Goal: Check status: Check status

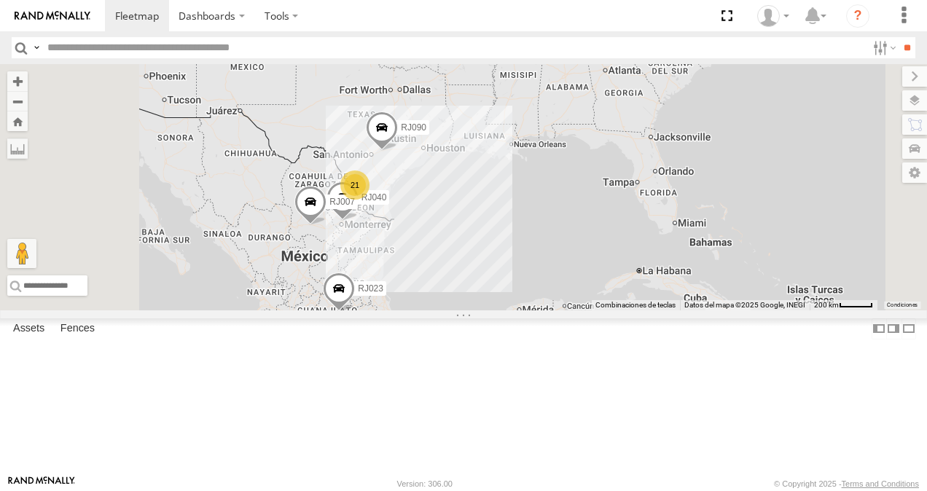
click at [82, 53] on input "text" at bounding box center [454, 47] width 825 height 21
type input "**"
click at [899, 37] on input "**" at bounding box center [907, 47] width 17 height 21
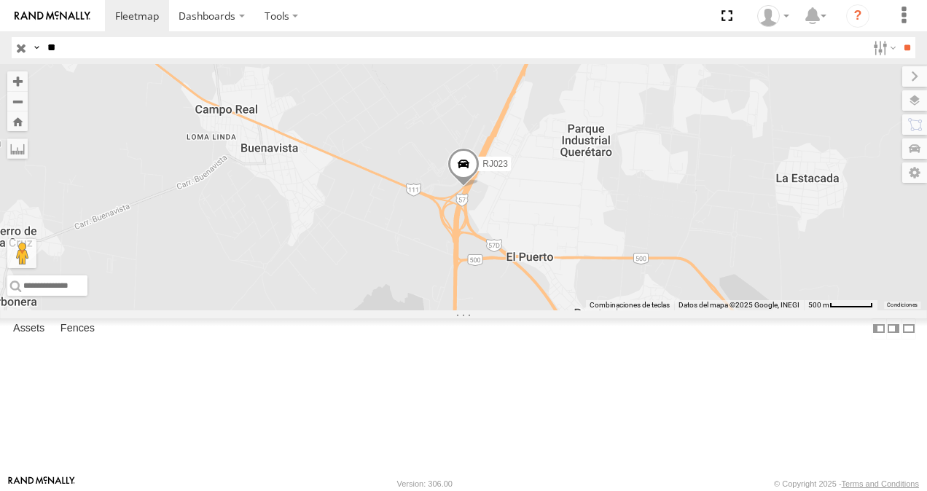
click at [0, 0] on div "RJ023" at bounding box center [0, 0] width 0 height 0
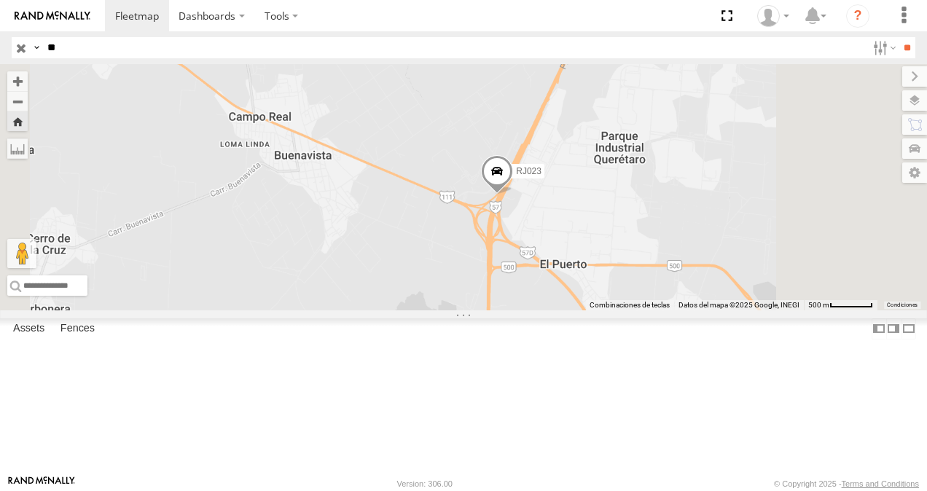
drag, startPoint x: 678, startPoint y: 251, endPoint x: 672, endPoint y: 310, distance: 59.3
click at [513, 195] on span at bounding box center [497, 175] width 32 height 39
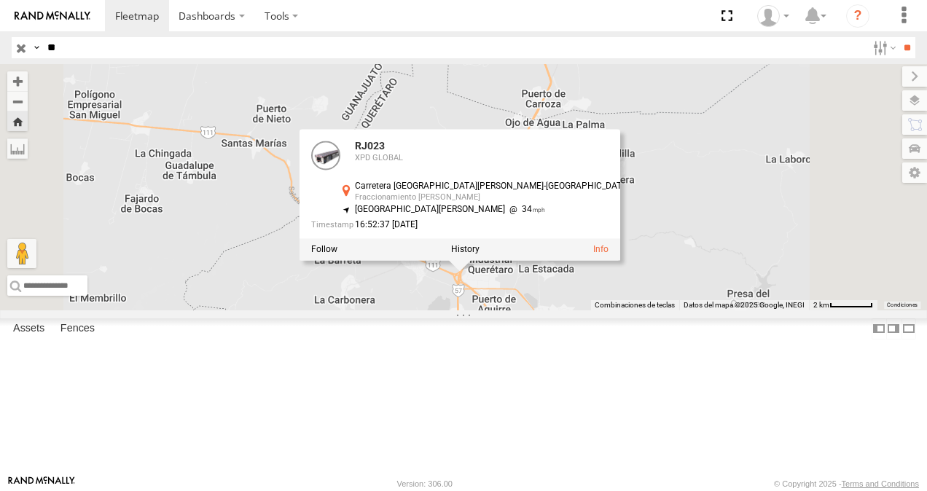
click at [793, 310] on div "RJ023 RJ023 XPD GLOBAL Carretera [GEOGRAPHIC_DATA][PERSON_NAME]-[GEOGRAPHIC_DAT…" at bounding box center [463, 187] width 927 height 246
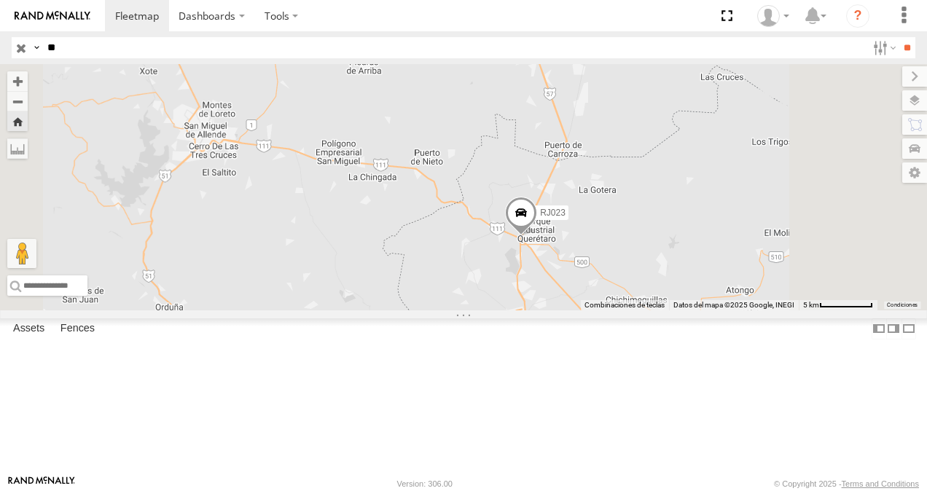
drag, startPoint x: 764, startPoint y: 396, endPoint x: 748, endPoint y: 349, distance: 49.3
click at [748, 310] on div "RJ023" at bounding box center [463, 187] width 927 height 246
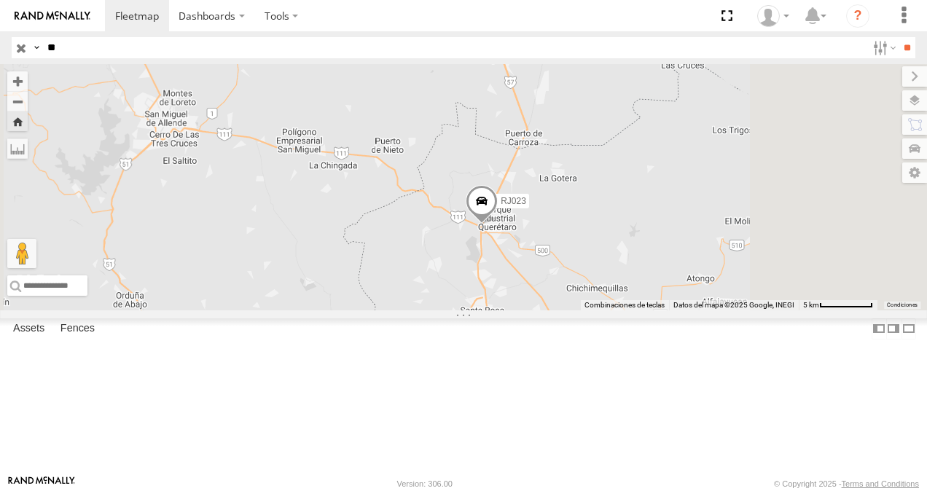
drag, startPoint x: 793, startPoint y: 369, endPoint x: 641, endPoint y: 326, distance: 157.6
click at [694, 310] on div "RJ023" at bounding box center [463, 187] width 927 height 246
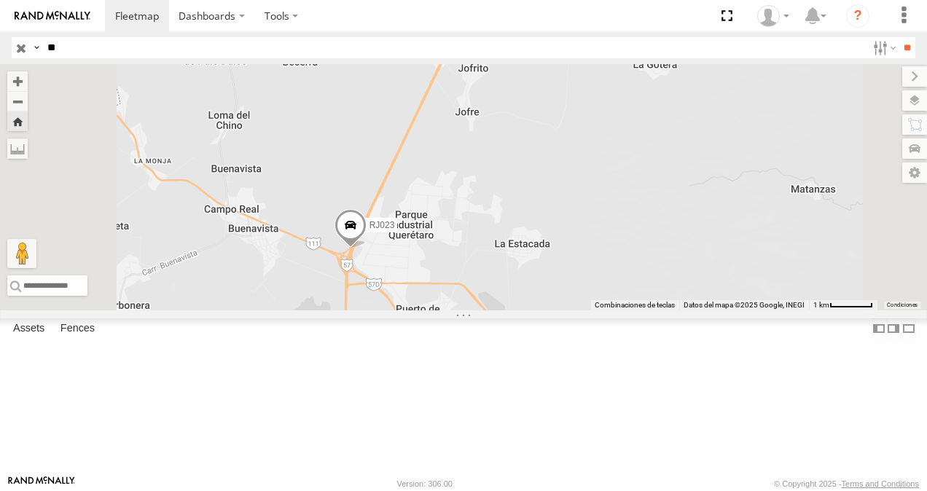
drag, startPoint x: 635, startPoint y: 329, endPoint x: 697, endPoint y: 266, distance: 88.1
click at [697, 266] on div "RJ023" at bounding box center [463, 187] width 927 height 246
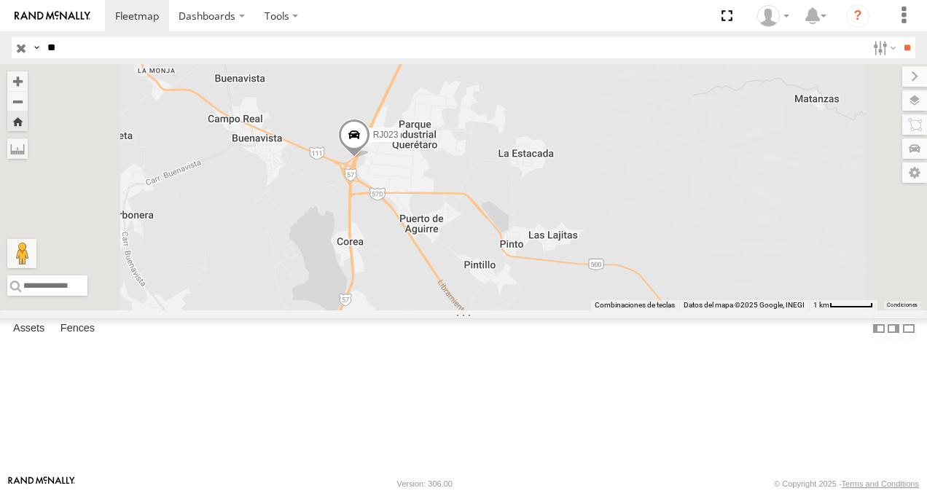
drag, startPoint x: 579, startPoint y: 395, endPoint x: 579, endPoint y: 309, distance: 86.0
click at [579, 309] on div "RJ023" at bounding box center [463, 187] width 927 height 246
